Goal: Task Accomplishment & Management: Use online tool/utility

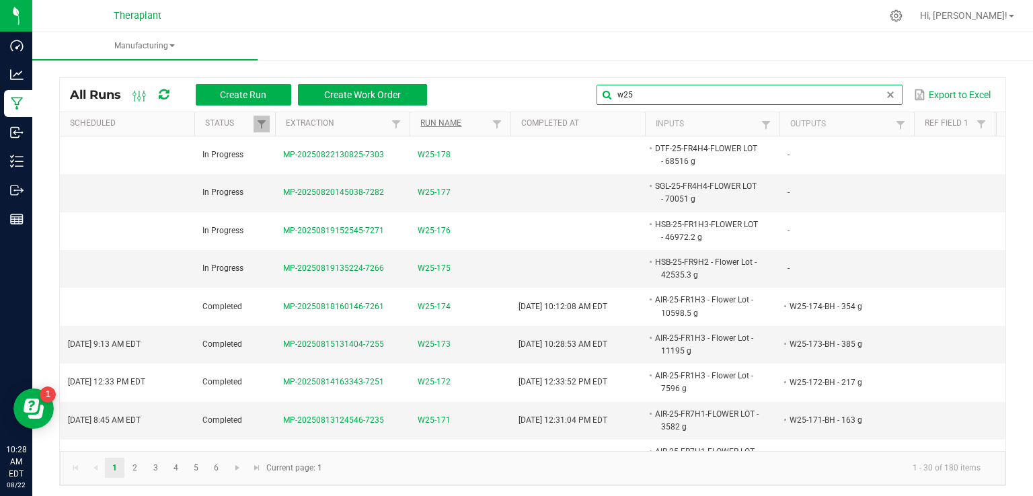
drag, startPoint x: 879, startPoint y: 87, endPoint x: 431, endPoint y: 119, distance: 449.8
click at [486, 114] on kendo-grid "All Runs Create Run Create Work Order w25 Export to Excel Scheduled Status Extr…" at bounding box center [532, 281] width 947 height 409
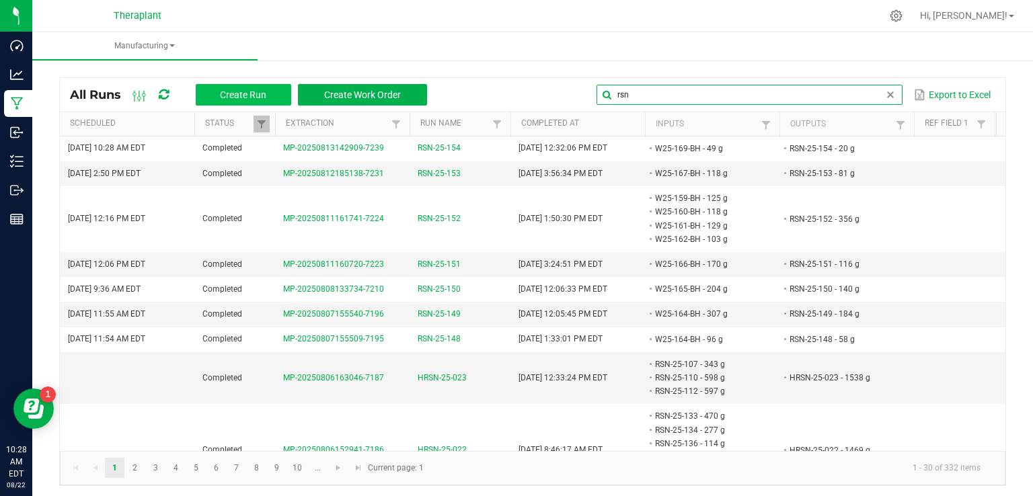
type input "rsn"
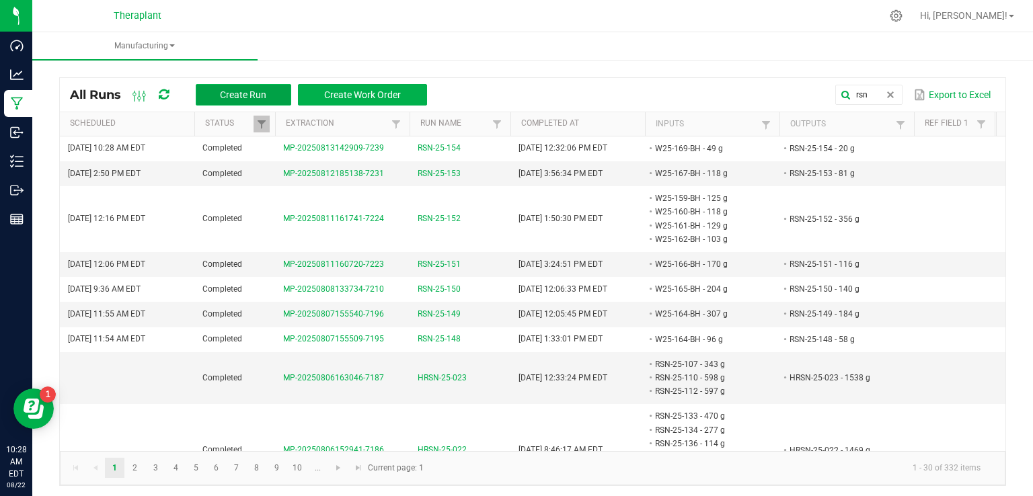
click at [243, 94] on span "Create Run" at bounding box center [243, 94] width 46 height 11
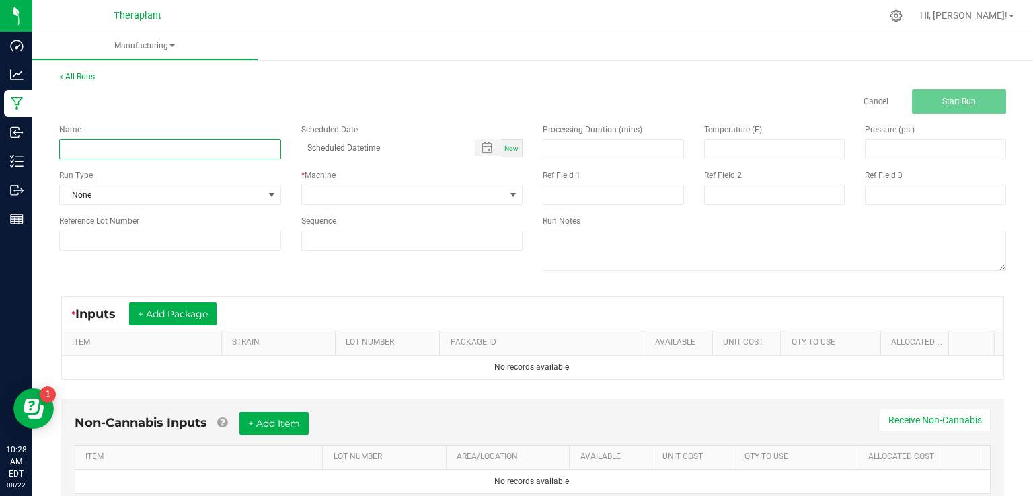
click at [143, 142] on input at bounding box center [170, 149] width 222 height 20
type input "RSN-25-155"
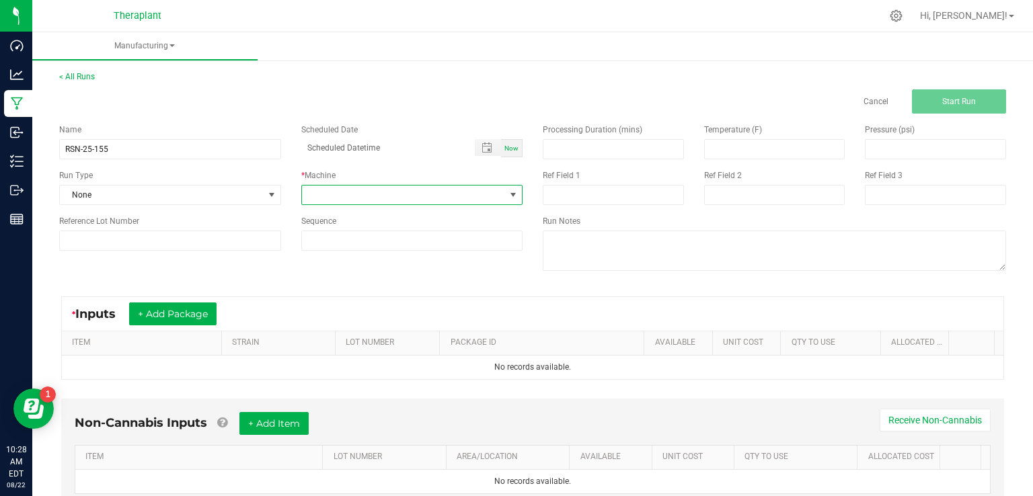
click at [316, 186] on span at bounding box center [404, 195] width 204 height 19
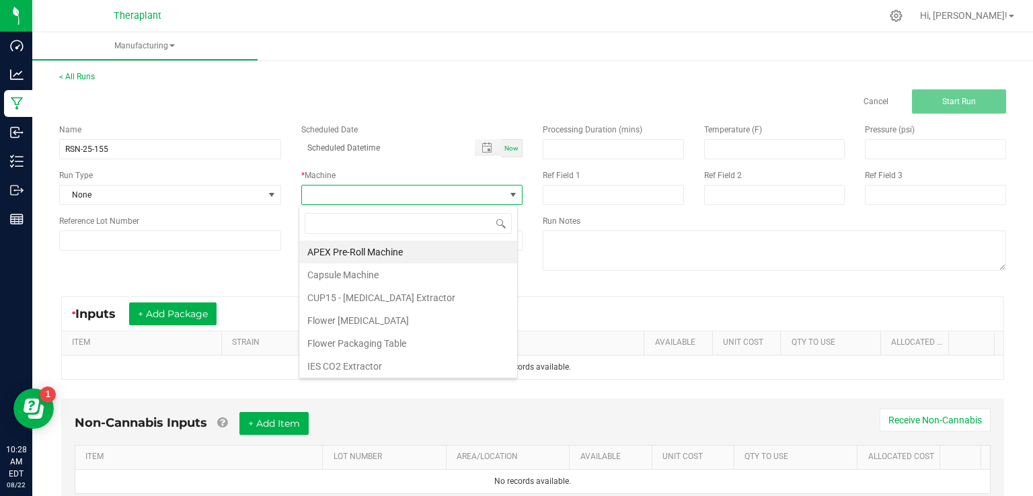
scroll to position [20, 219]
click at [318, 365] on li "IES CO2 Extractor" at bounding box center [408, 366] width 218 height 23
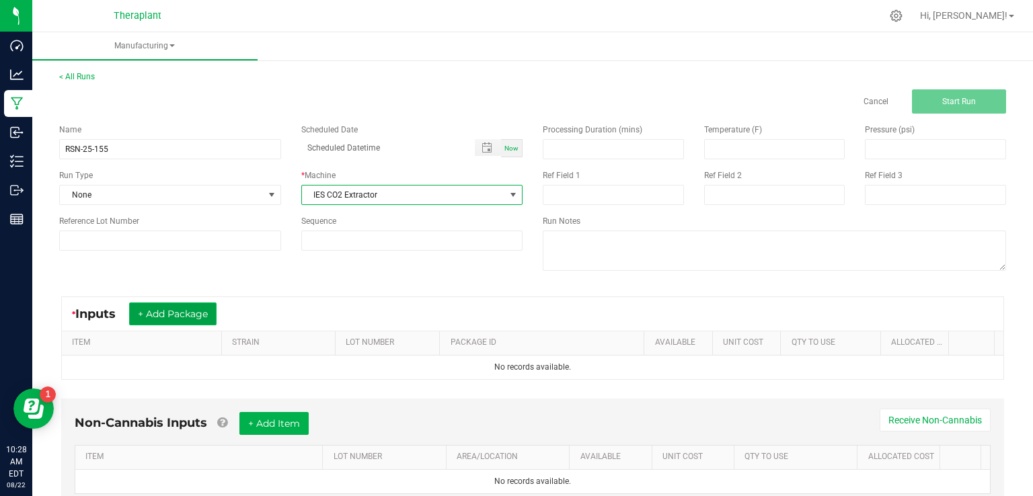
click at [149, 304] on button "+ Add Package" at bounding box center [172, 314] width 87 height 23
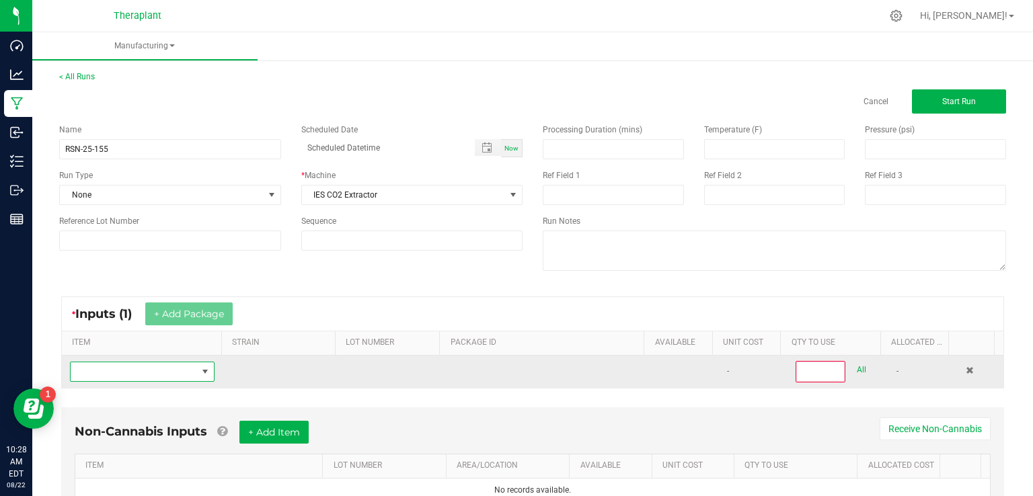
click at [122, 363] on span "NO DATA FOUND" at bounding box center [134, 372] width 126 height 19
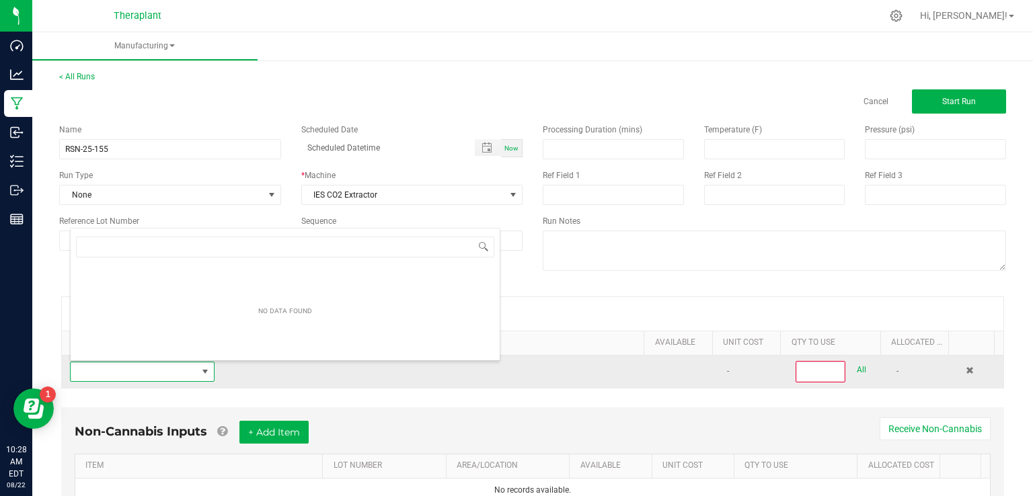
scroll to position [20, 139]
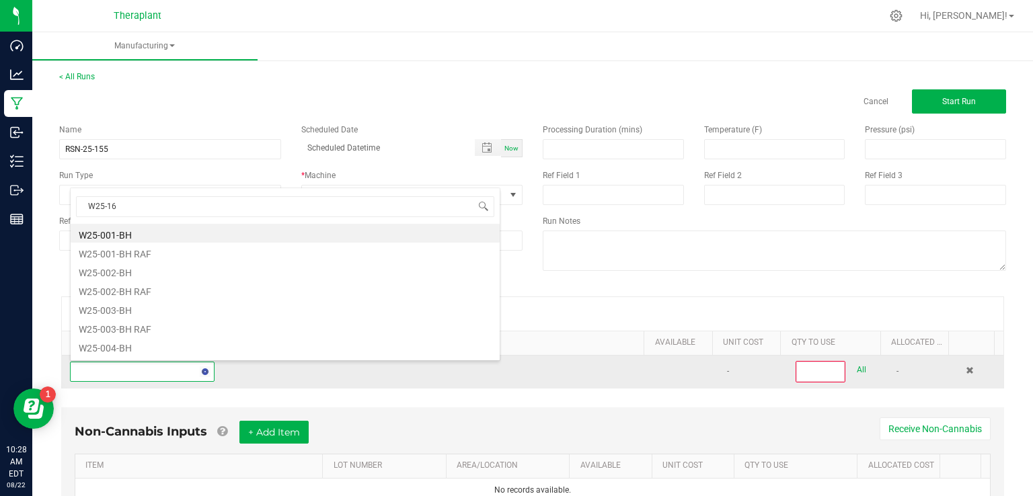
type input "W25-163"
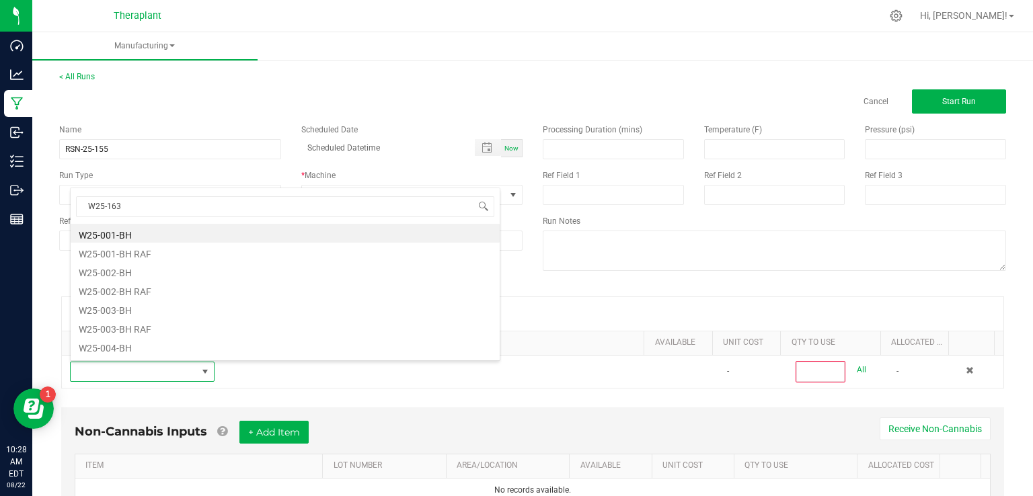
scroll to position [0, 0]
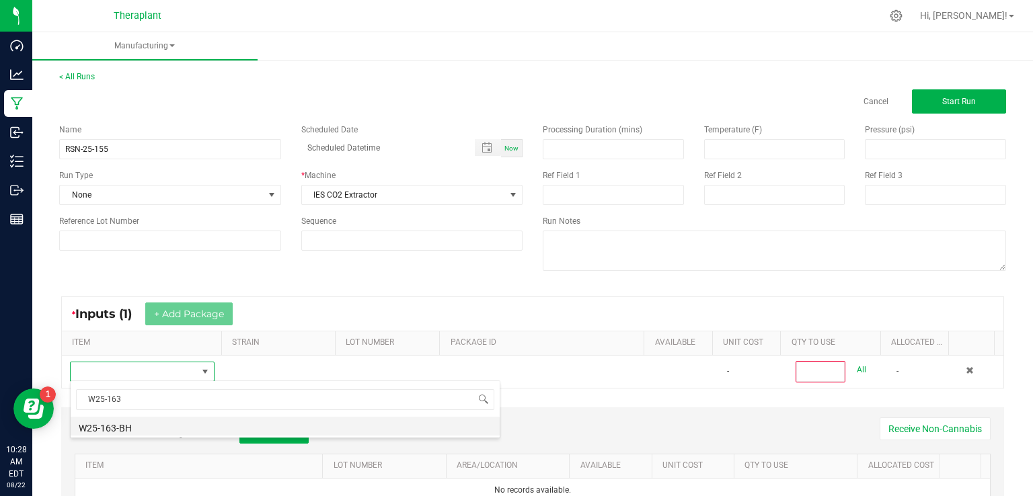
click at [124, 423] on li "W25-163-BH" at bounding box center [285, 426] width 429 height 19
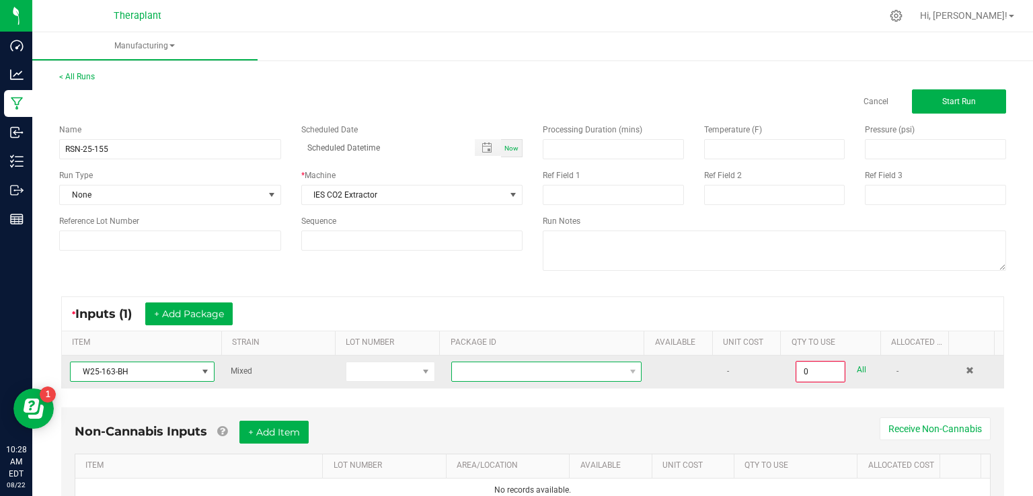
click at [494, 369] on span at bounding box center [538, 372] width 172 height 19
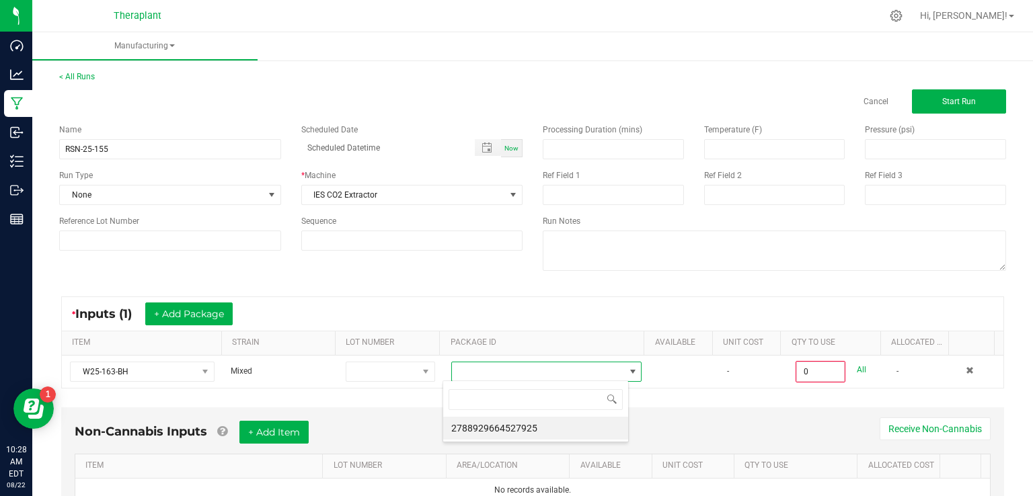
scroll to position [20, 186]
click at [490, 427] on li "2788929664527925" at bounding box center [535, 428] width 185 height 23
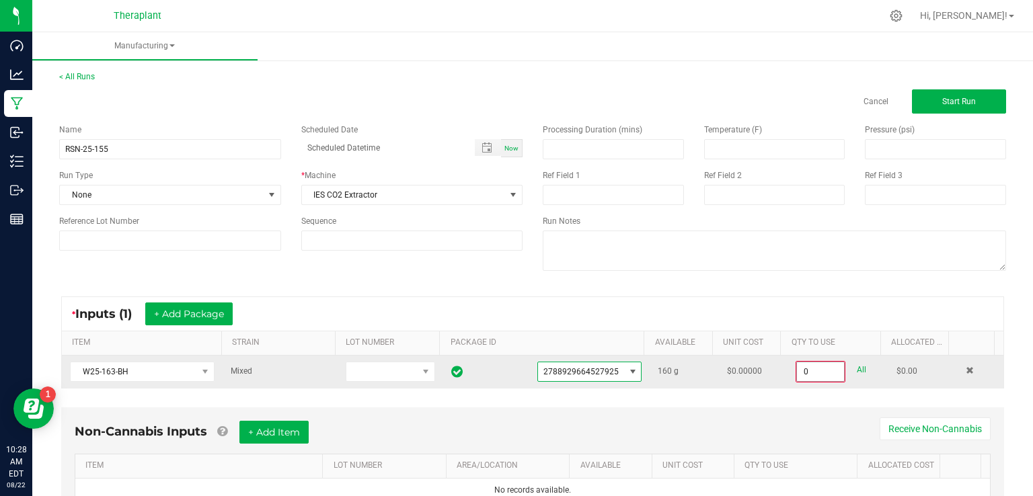
click at [811, 375] on input "0" at bounding box center [820, 372] width 47 height 19
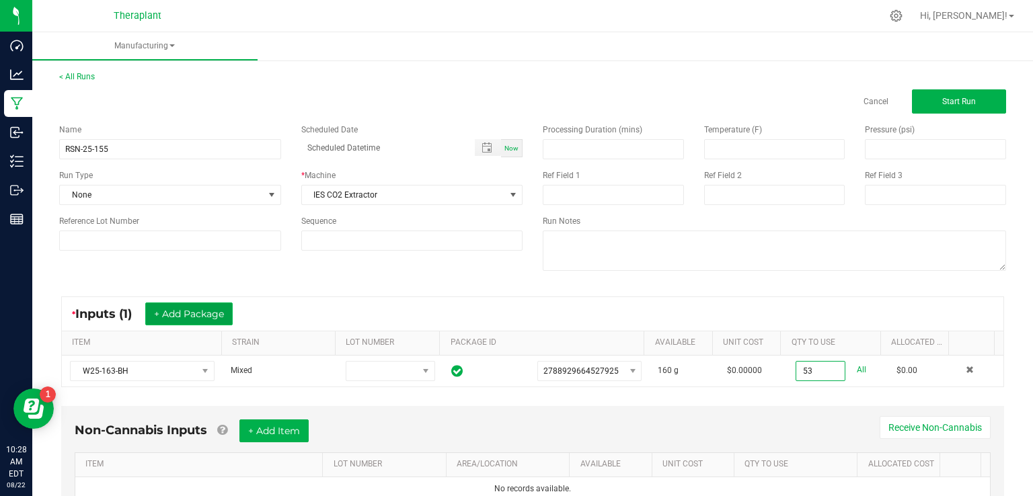
type input "53.0000 g"
click at [195, 305] on button "+ Add Package" at bounding box center [188, 314] width 87 height 23
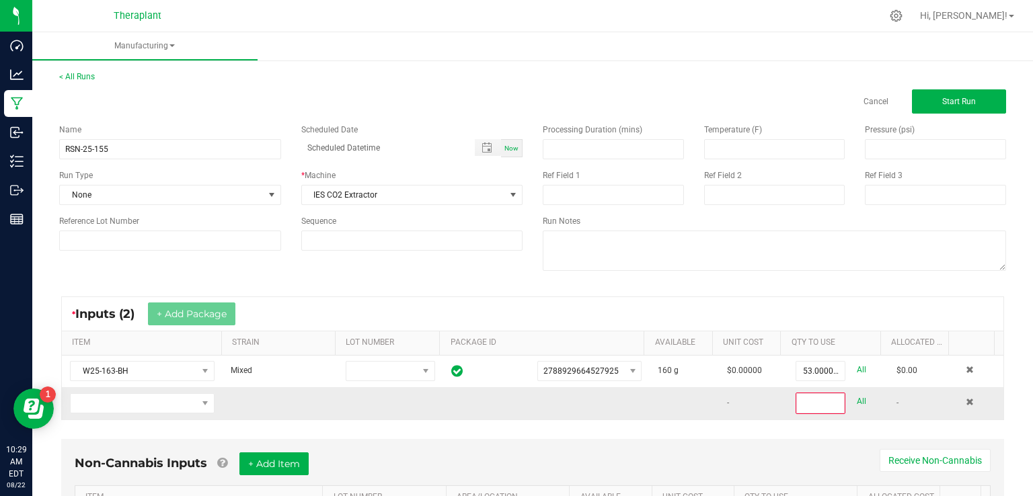
click at [94, 417] on td at bounding box center [142, 404] width 161 height 32
click at [109, 404] on span "NO DATA FOUND" at bounding box center [134, 403] width 126 height 19
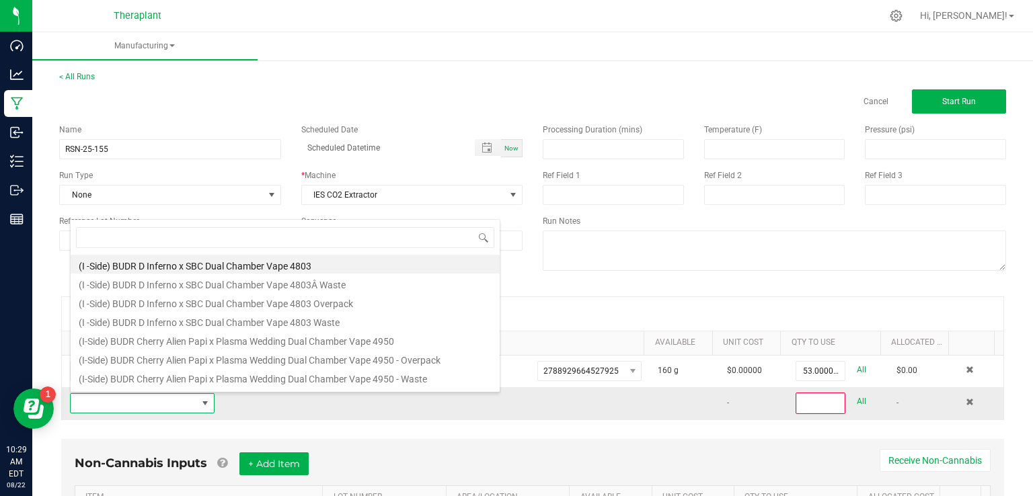
scroll to position [20, 139]
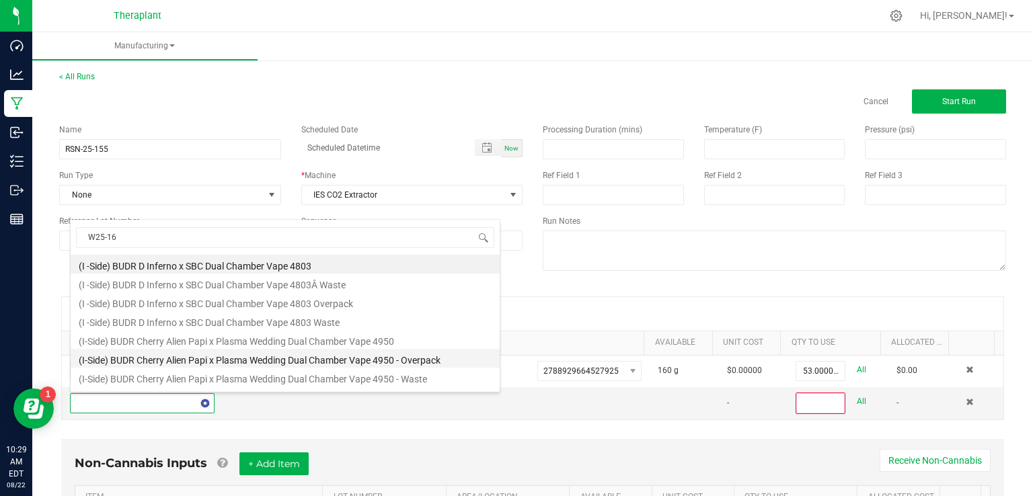
type input "W25-164"
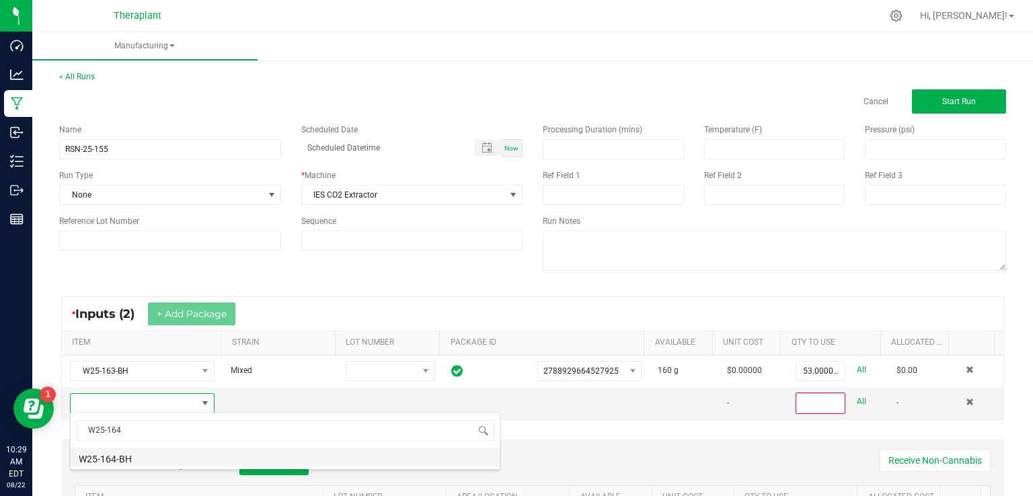
click at [110, 454] on li "W25-164-BH" at bounding box center [285, 457] width 429 height 19
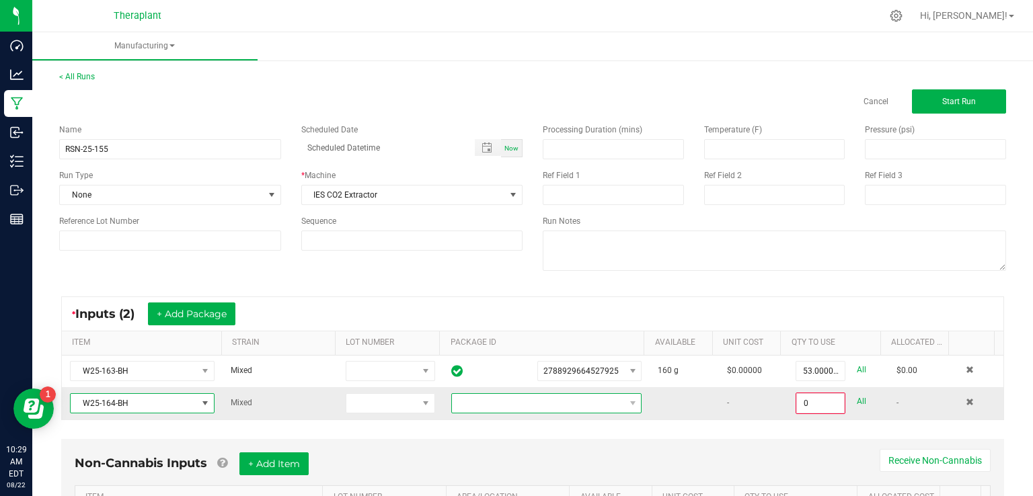
click at [493, 400] on span at bounding box center [538, 403] width 172 height 19
click at [470, 453] on li "9703177377497928" at bounding box center [535, 459] width 185 height 23
click at [802, 402] on input "0" at bounding box center [820, 403] width 47 height 19
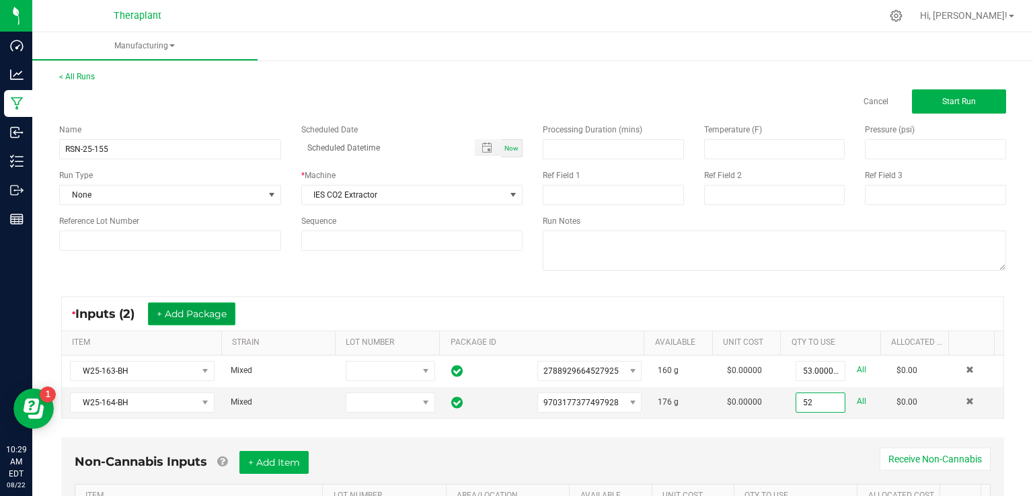
type input "52.0000 g"
click at [195, 312] on button "+ Add Package" at bounding box center [191, 314] width 87 height 23
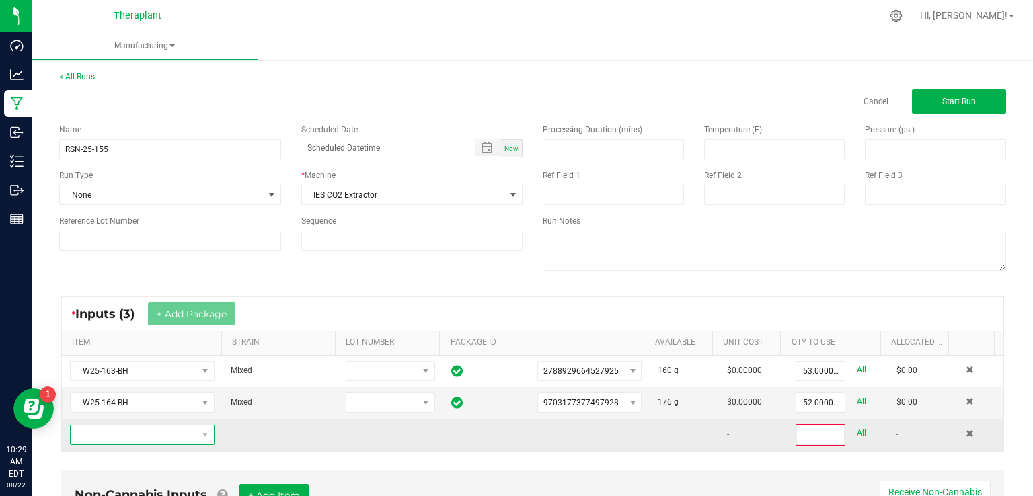
click at [128, 436] on span "NO DATA FOUND" at bounding box center [134, 435] width 126 height 19
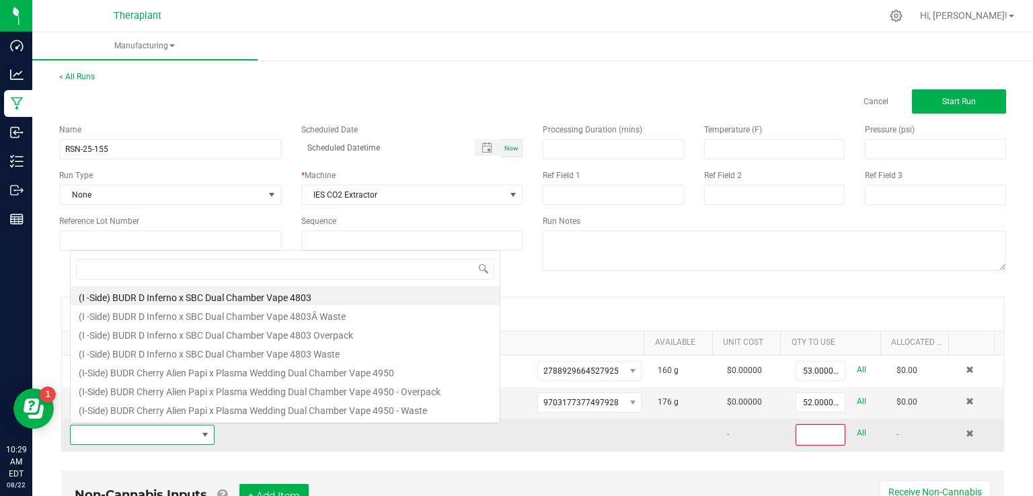
scroll to position [20, 139]
type input "W25-165-BH"
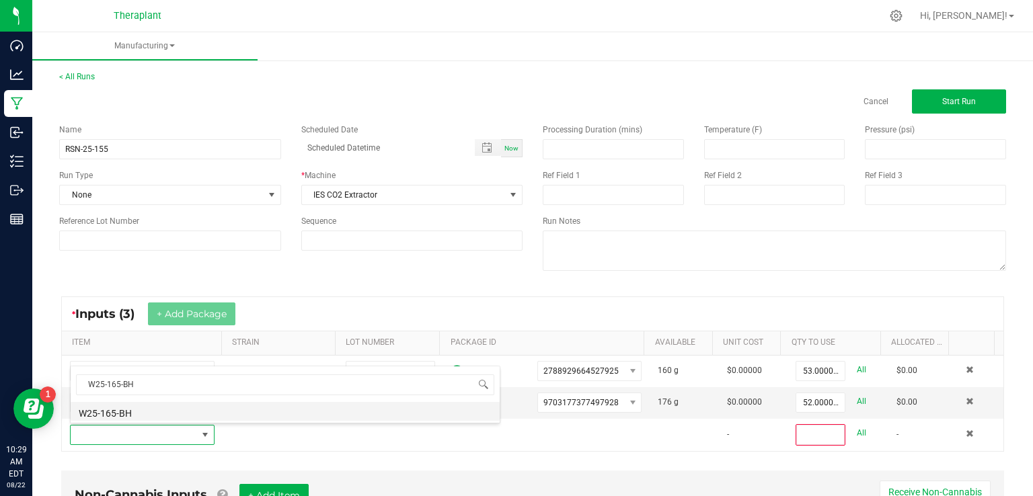
click at [120, 415] on li "W25-165-BH" at bounding box center [285, 411] width 429 height 19
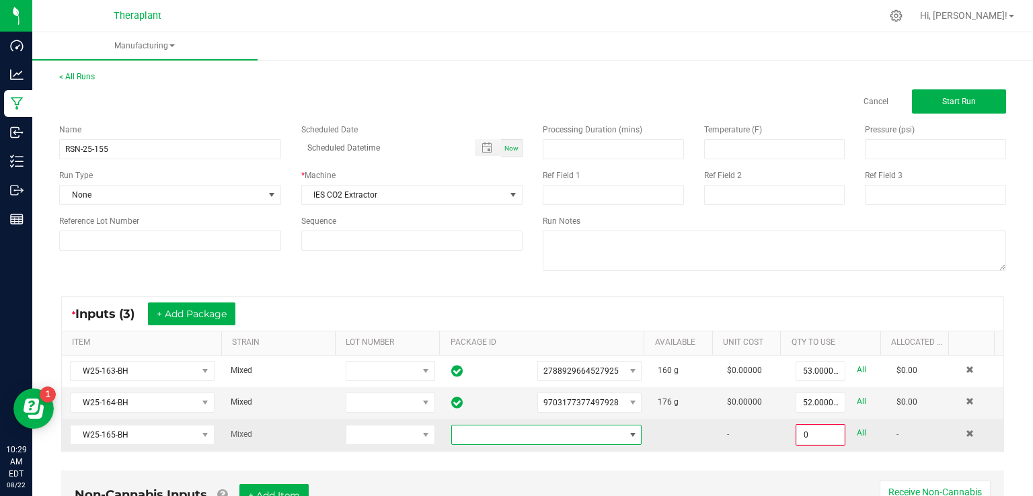
click at [530, 431] on span at bounding box center [538, 435] width 172 height 19
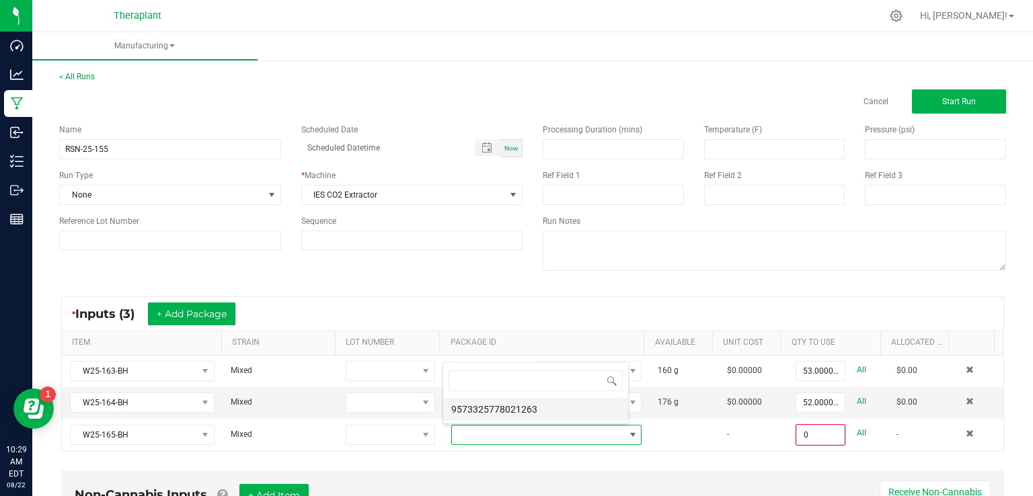
scroll to position [20, 183]
click at [517, 412] on li "9573325778021263" at bounding box center [535, 409] width 185 height 23
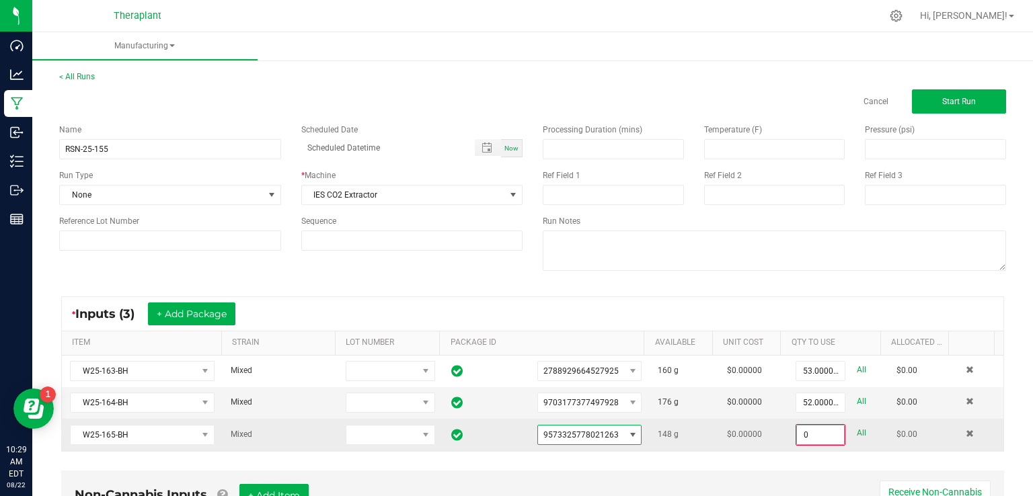
click at [813, 431] on input "0" at bounding box center [820, 435] width 47 height 19
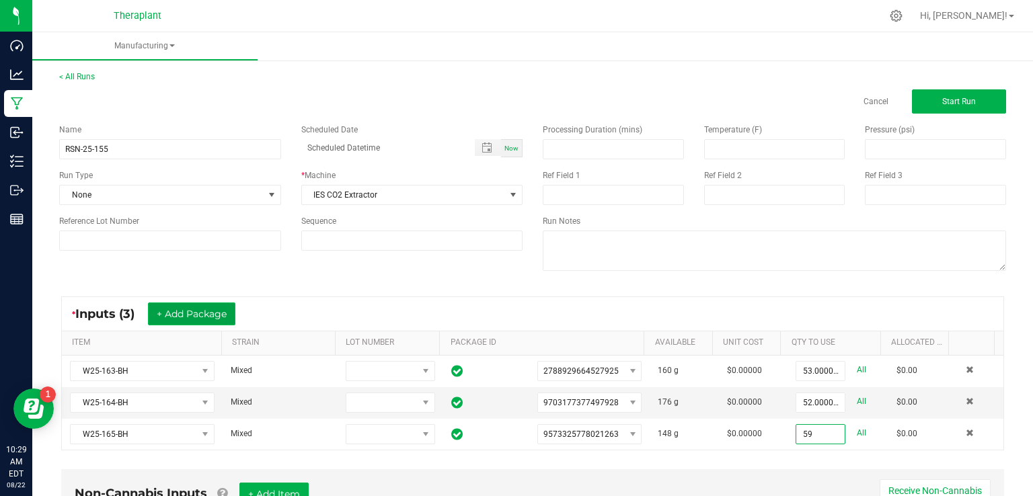
type input "59.0000 g"
click at [205, 314] on button "+ Add Package" at bounding box center [191, 314] width 87 height 23
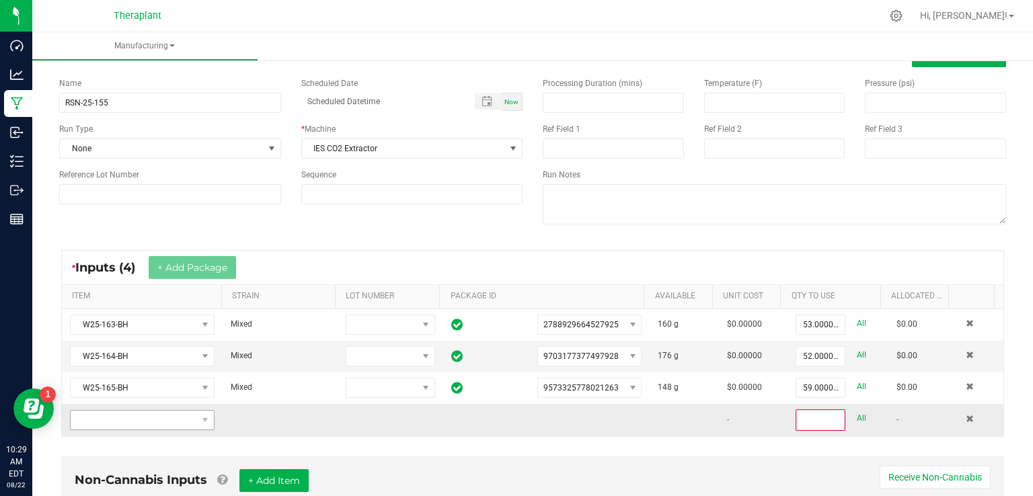
scroll to position [67, 0]
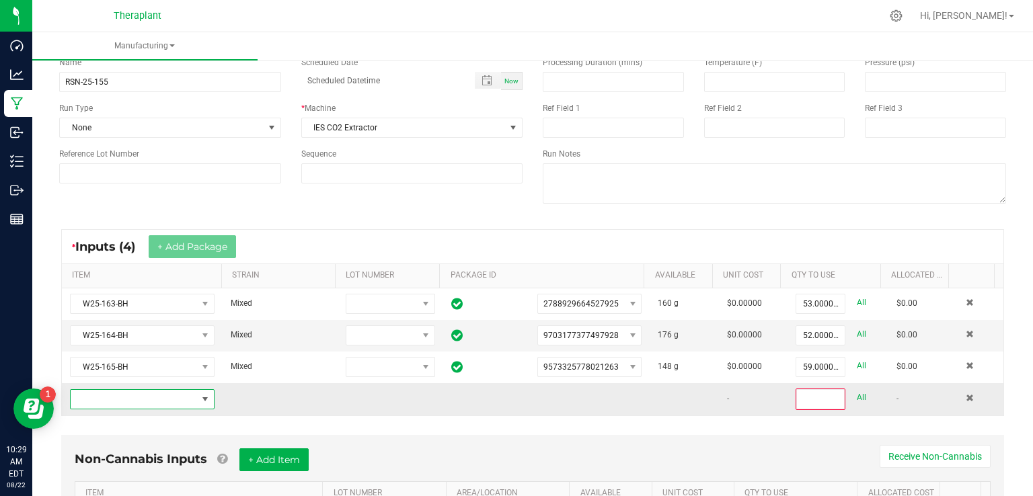
click at [104, 390] on span "NO DATA FOUND" at bounding box center [134, 399] width 126 height 19
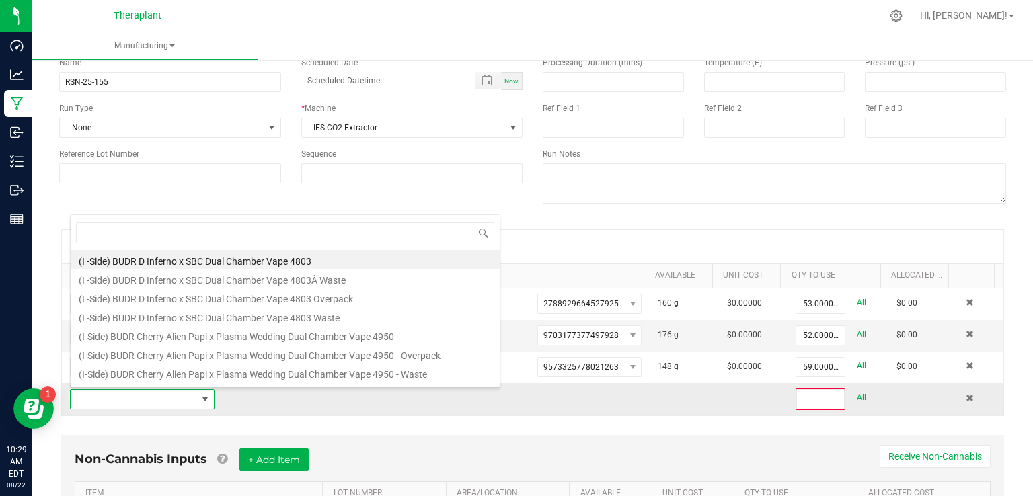
scroll to position [20, 139]
type input "W25-166"
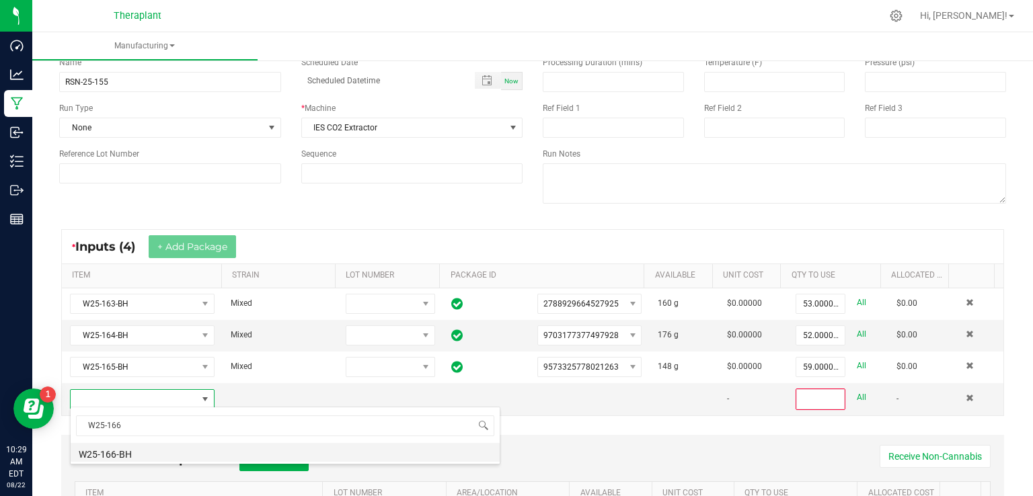
click at [127, 459] on li "W25-166-BH" at bounding box center [285, 452] width 429 height 19
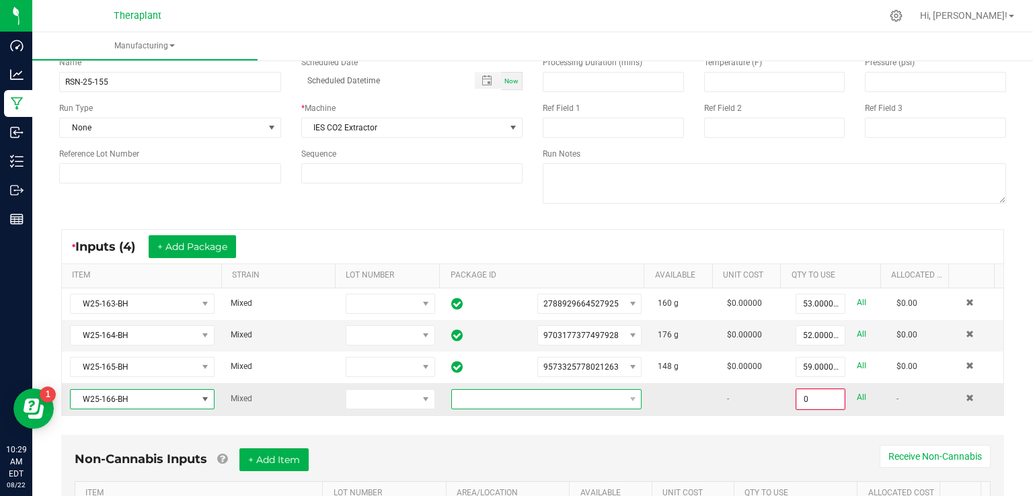
click at [475, 390] on span at bounding box center [538, 399] width 172 height 19
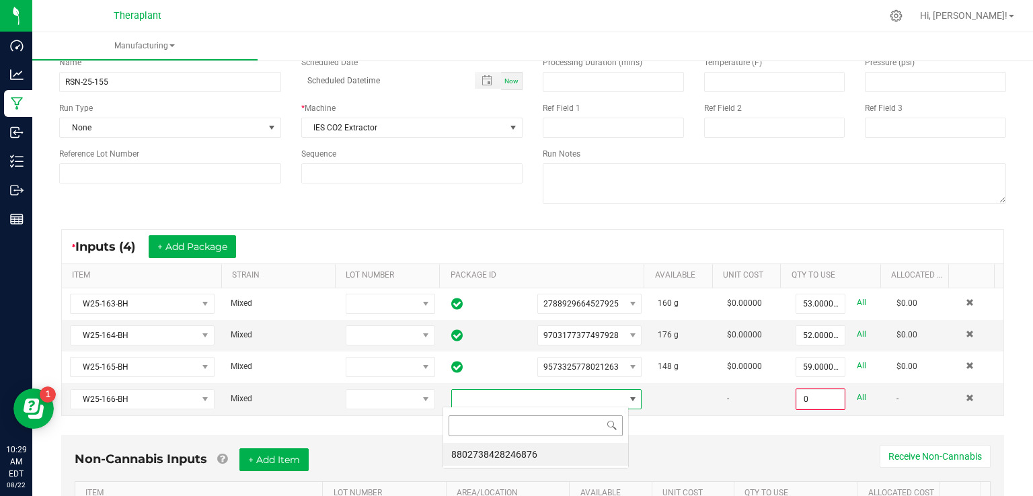
scroll to position [20, 186]
click at [487, 453] on li "8802738428246876" at bounding box center [535, 454] width 185 height 23
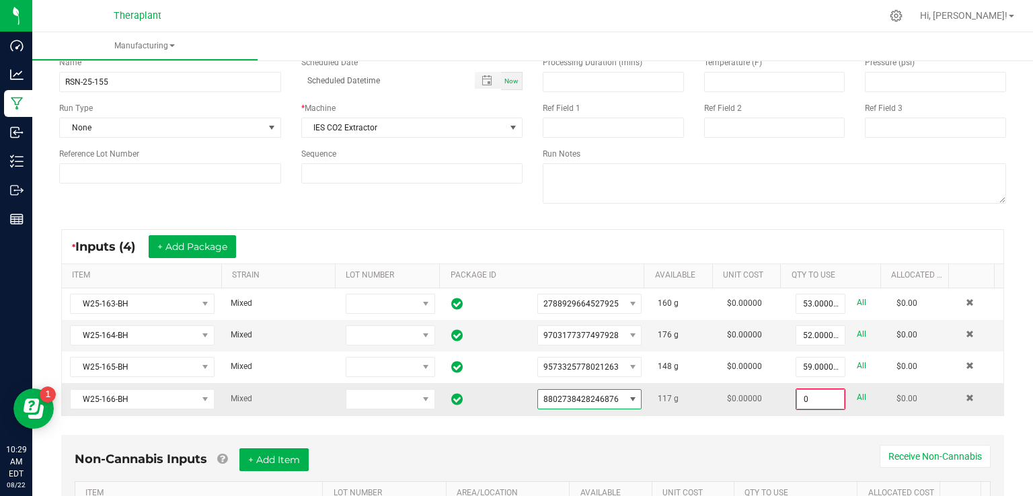
click at [797, 394] on input "0" at bounding box center [820, 399] width 47 height 19
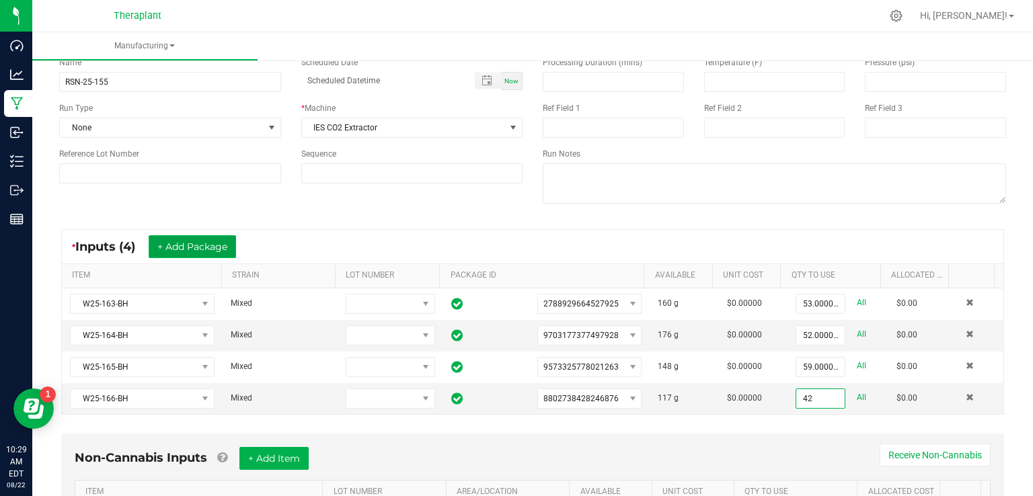
type input "42.0000 g"
click at [200, 239] on button "+ Add Package" at bounding box center [192, 246] width 87 height 23
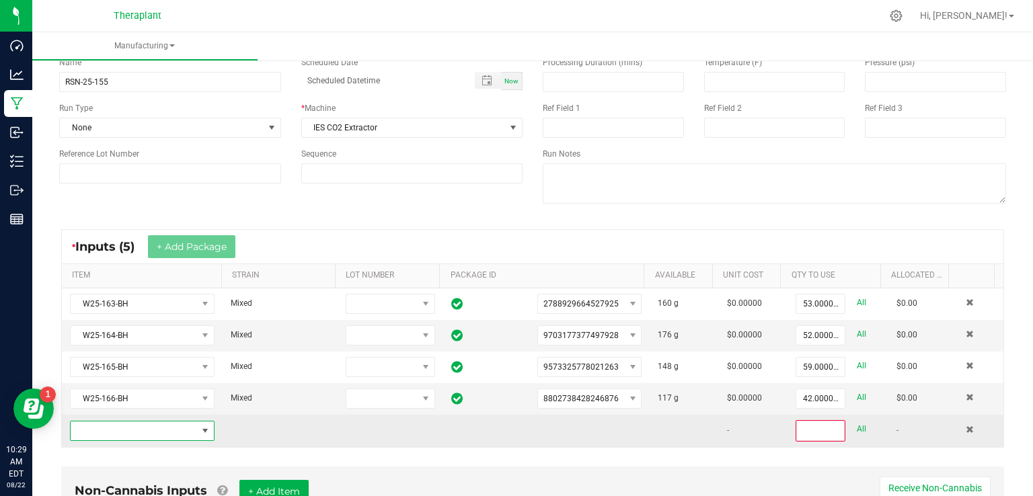
click at [106, 426] on span "NO DATA FOUND" at bounding box center [134, 431] width 126 height 19
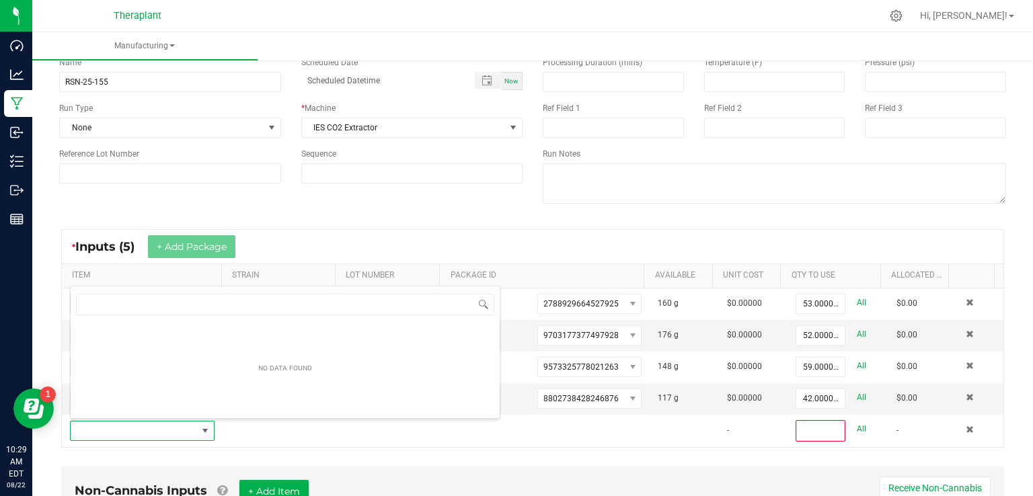
scroll to position [20, 139]
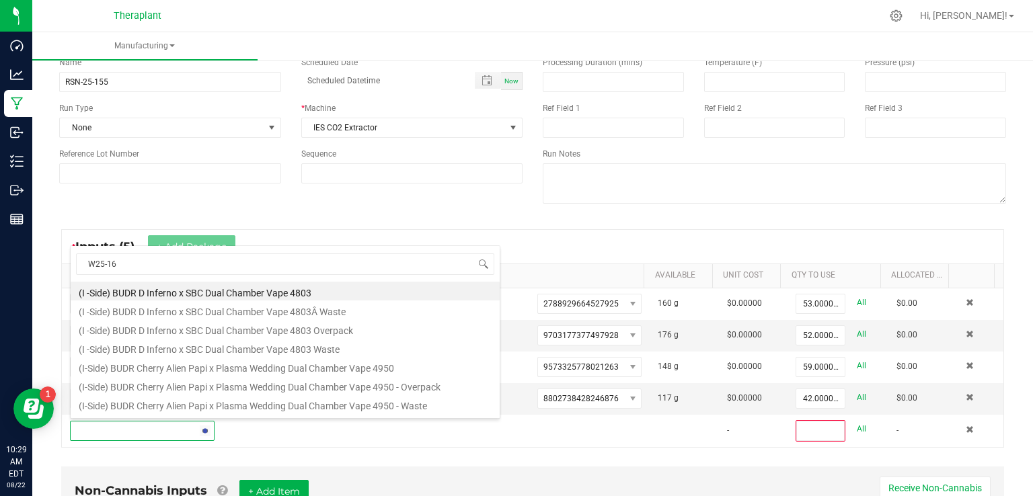
type input "W25-167"
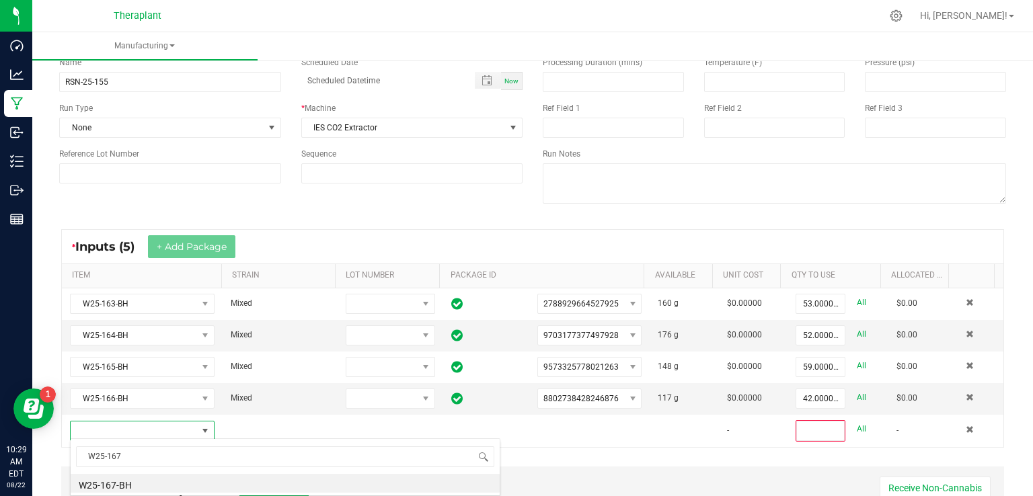
click at [124, 488] on li "W25-167-BH" at bounding box center [285, 483] width 429 height 19
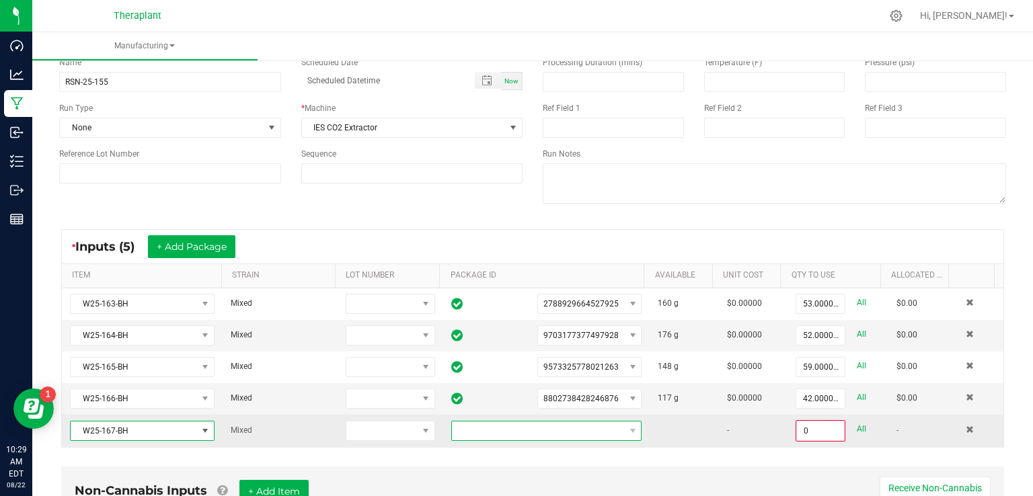
click at [550, 428] on span at bounding box center [538, 431] width 172 height 19
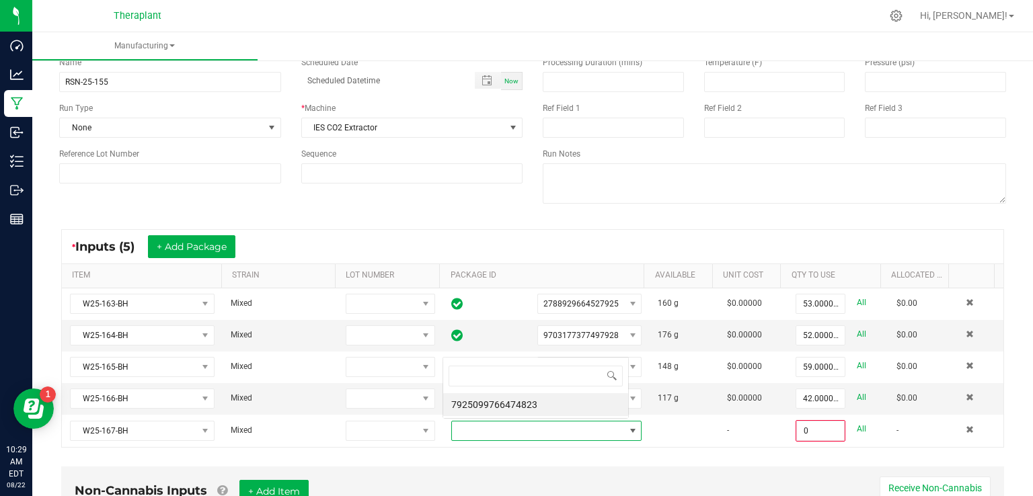
scroll to position [20, 183]
click at [533, 412] on li "7925099766474823" at bounding box center [535, 405] width 185 height 23
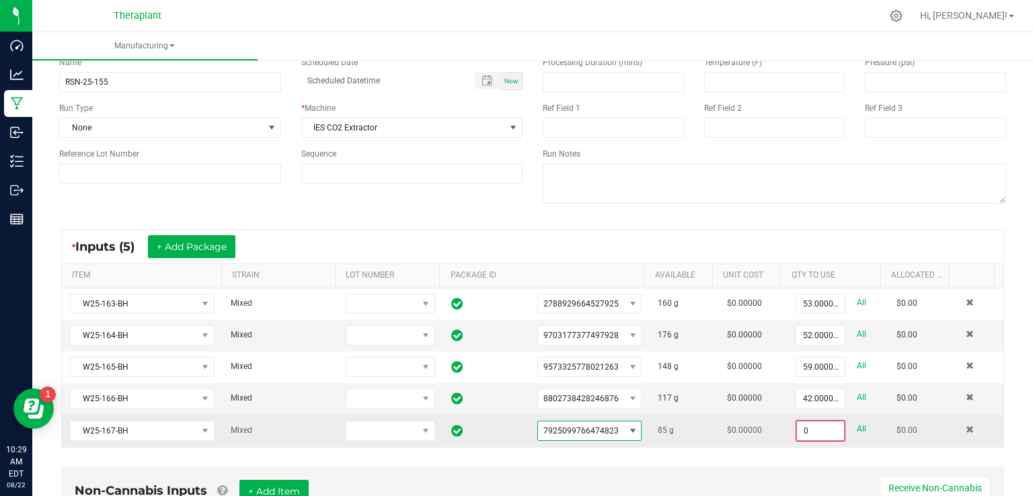
click at [798, 426] on input "0" at bounding box center [820, 431] width 47 height 19
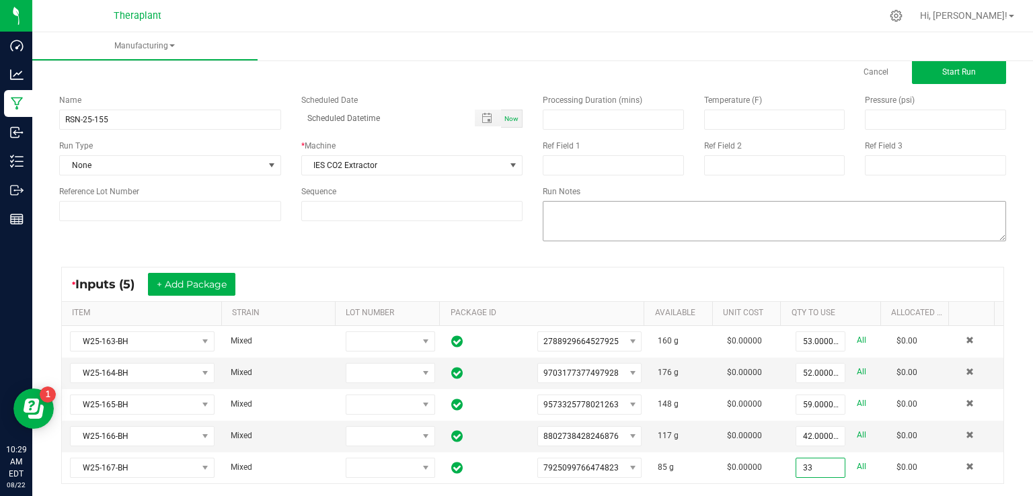
scroll to position [0, 0]
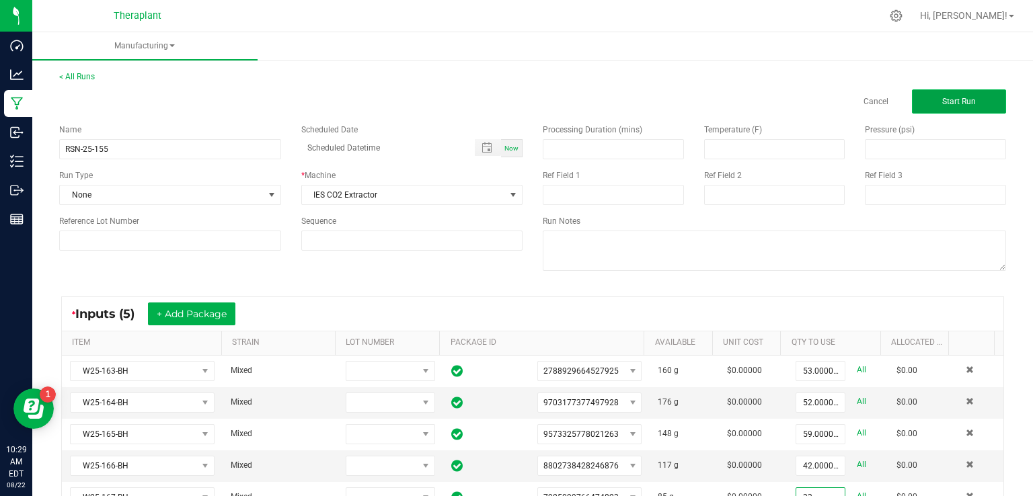
type input "33.0000 g"
click at [943, 100] on span "Start Run" at bounding box center [960, 101] width 34 height 9
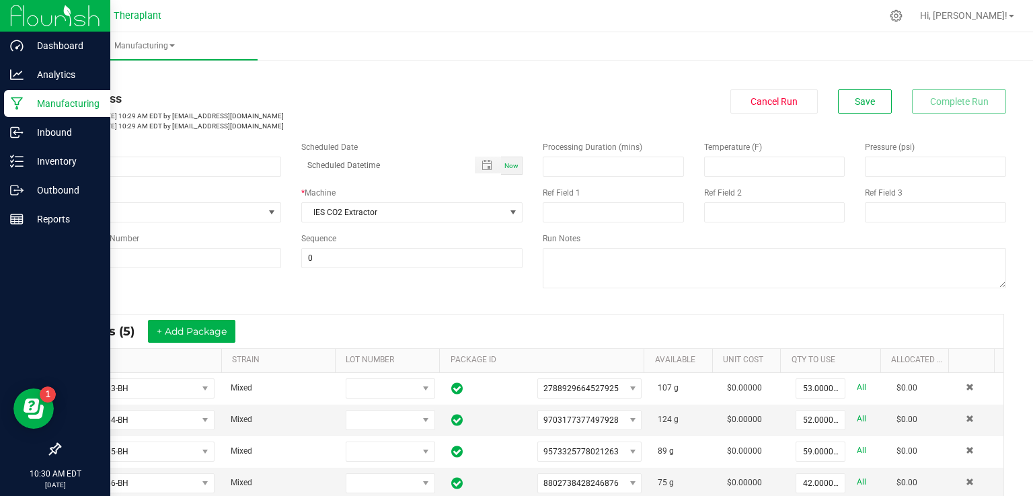
click at [42, 108] on p "Manufacturing" at bounding box center [64, 104] width 81 height 16
